Goal: Contribute content

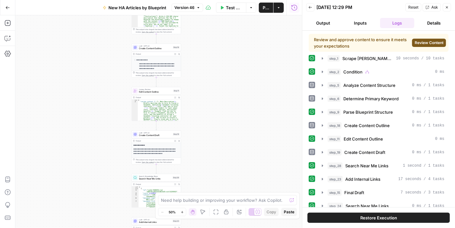
click at [425, 45] on span "Review Content" at bounding box center [429, 43] width 29 height 6
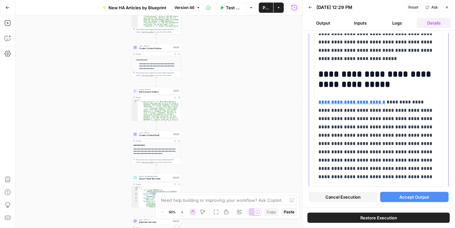
scroll to position [1183, 0]
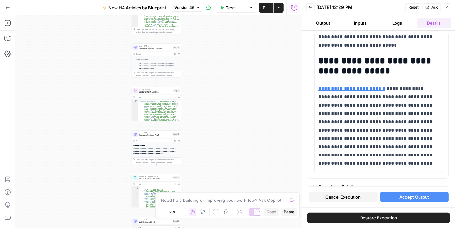
click at [422, 199] on span "Accept Output" at bounding box center [414, 197] width 30 height 6
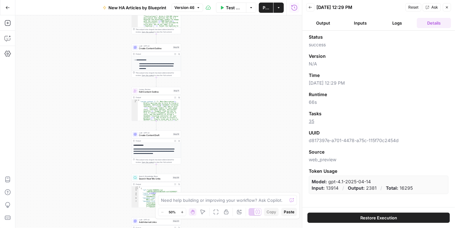
click at [449, 6] on button "Close" at bounding box center [447, 7] width 8 height 8
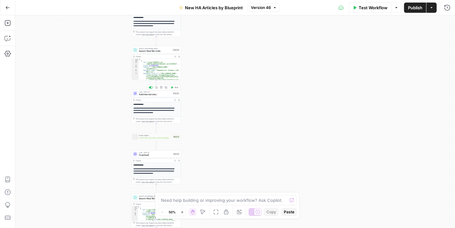
click at [157, 95] on span "Add Internal Links" at bounding box center [155, 94] width 32 height 3
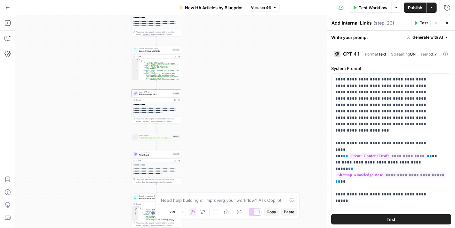
click at [343, 23] on textarea "Add Internal Links" at bounding box center [351, 23] width 40 height 6
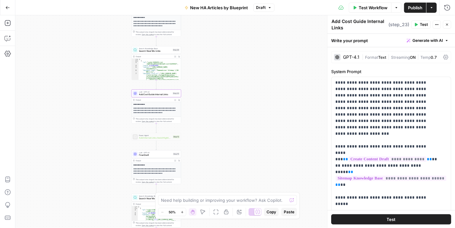
type textarea "Add Cost Guide Internal Links"
click at [381, 41] on div "Write your prompt Generate with AI" at bounding box center [391, 40] width 128 height 13
drag, startPoint x: 444, startPoint y: 24, endPoint x: 440, endPoint y: 27, distance: 5.0
click at [445, 24] on button "Close" at bounding box center [447, 24] width 8 height 8
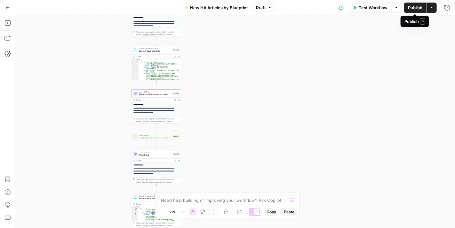
click at [409, 7] on span "Publish" at bounding box center [415, 7] width 14 height 6
